Goal: Task Accomplishment & Management: Use online tool/utility

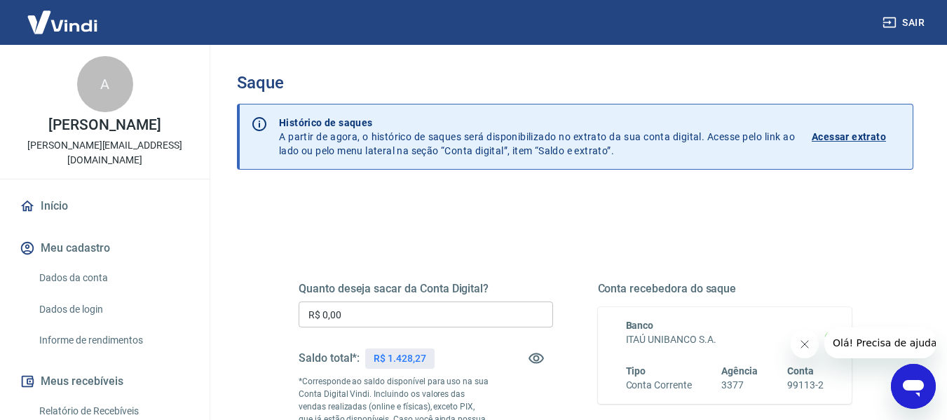
scroll to position [70, 0]
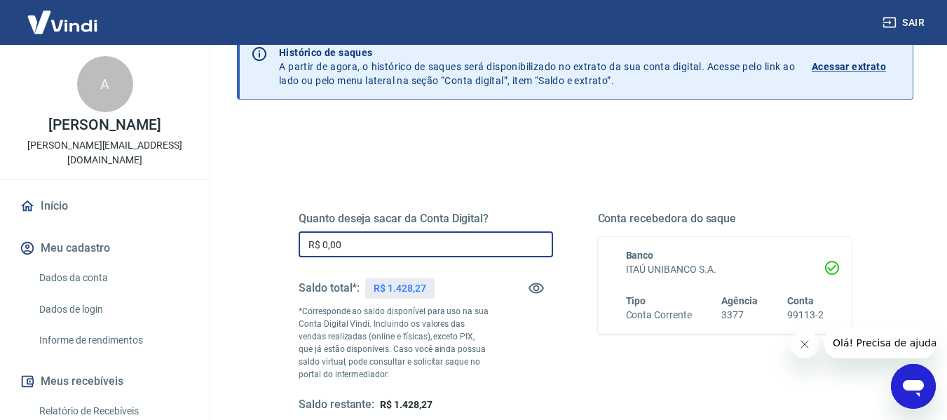
click at [379, 242] on input "R$ 0,00" at bounding box center [426, 244] width 255 height 26
click at [397, 246] on input "R$ 0,00" at bounding box center [426, 244] width 255 height 26
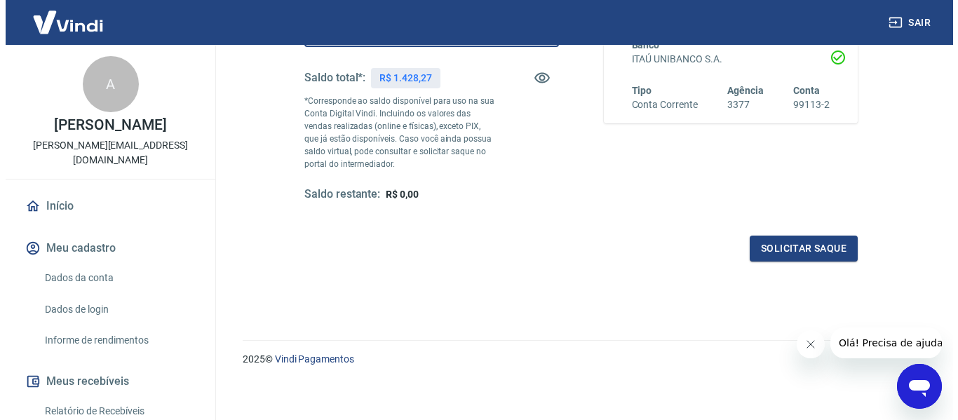
scroll to position [286, 0]
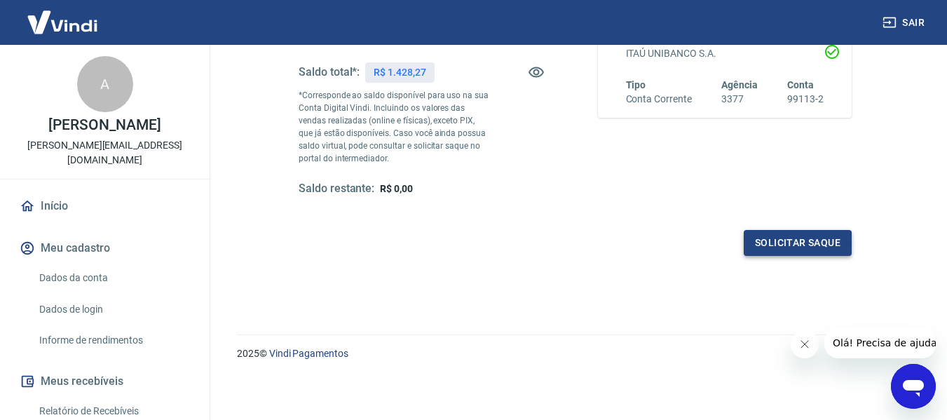
type input "R$ 1.428,27"
click at [794, 243] on button "Solicitar saque" at bounding box center [798, 243] width 108 height 26
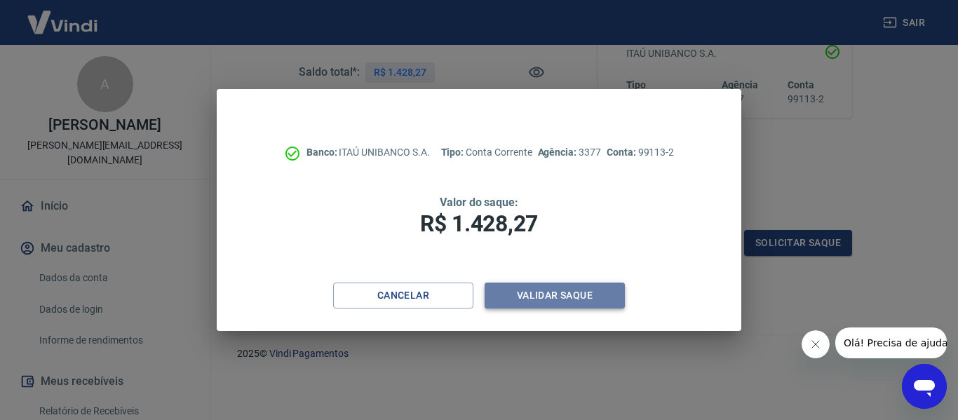
click at [531, 298] on button "Validar saque" at bounding box center [554, 296] width 140 height 26
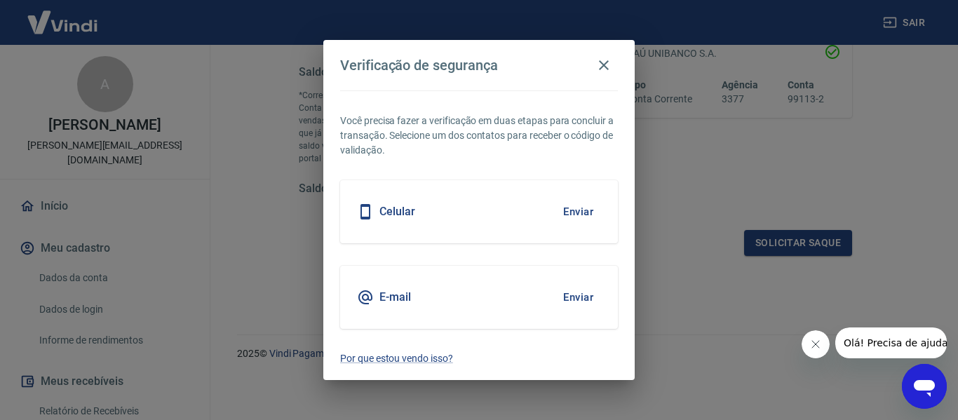
click at [572, 299] on button "Enviar" at bounding box center [578, 297] width 46 height 29
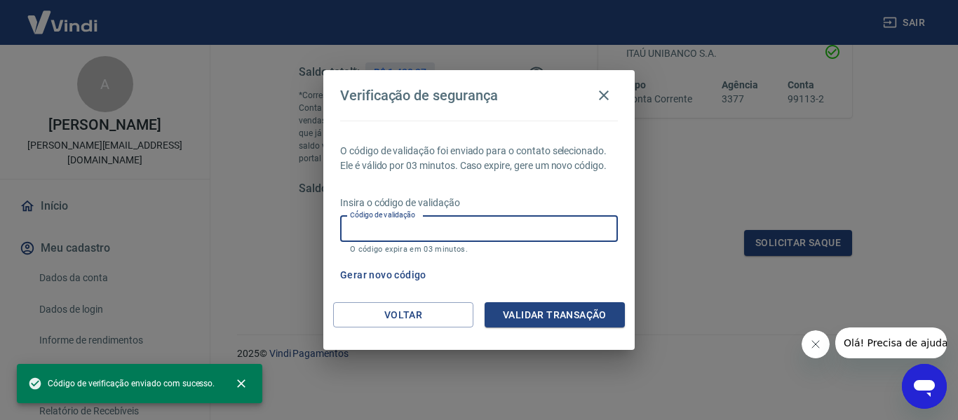
click at [523, 226] on input "Código de validação" at bounding box center [479, 229] width 278 height 26
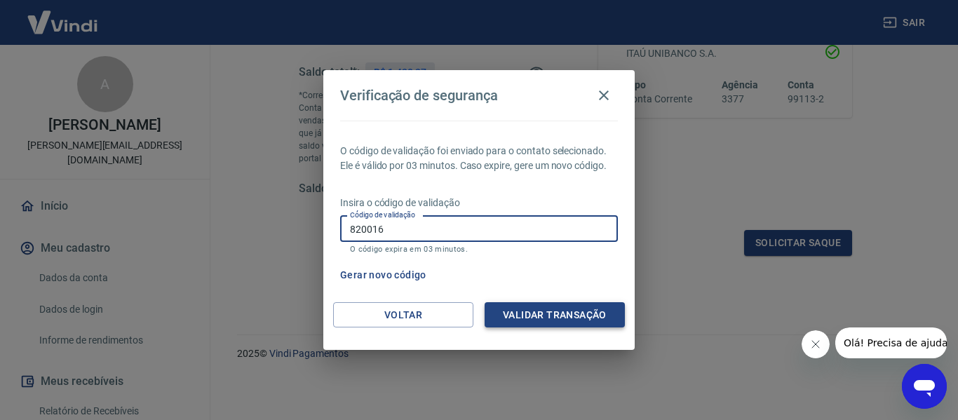
type input "820016"
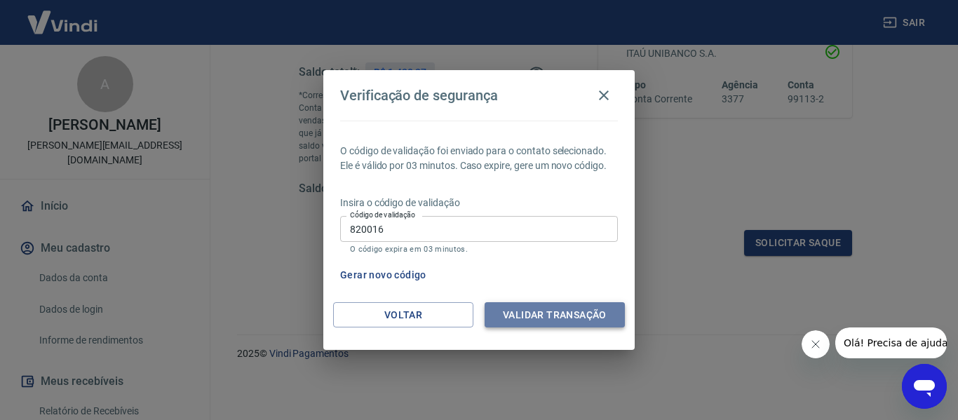
click at [540, 313] on button "Validar transação" at bounding box center [554, 315] width 140 height 26
